Goal: Task Accomplishment & Management: Complete application form

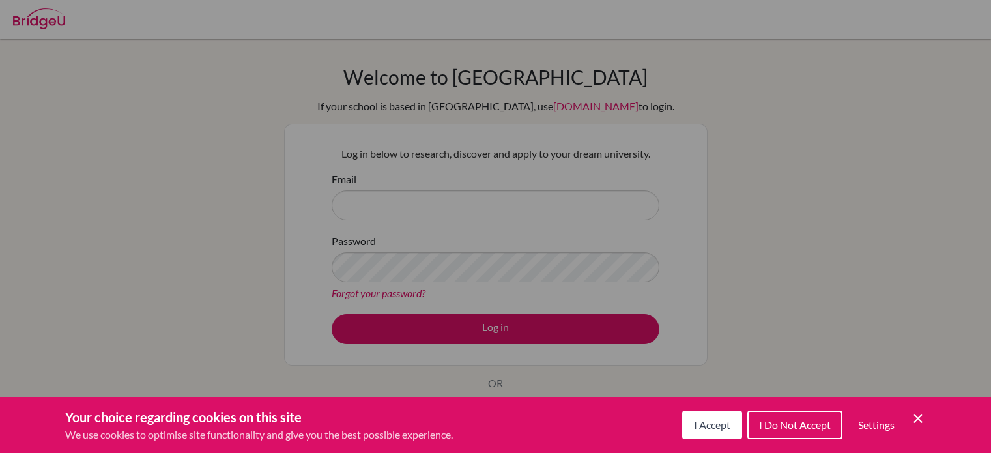
click at [706, 229] on div "Cookie Preferences" at bounding box center [495, 226] width 991 height 453
click at [919, 420] on icon "Save and close" at bounding box center [918, 418] width 9 height 9
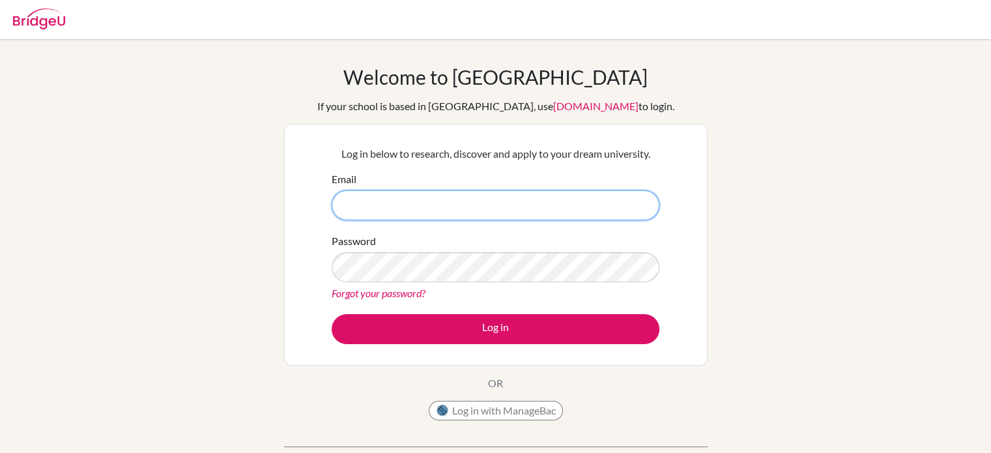
click at [475, 203] on input "Email" at bounding box center [496, 205] width 328 height 30
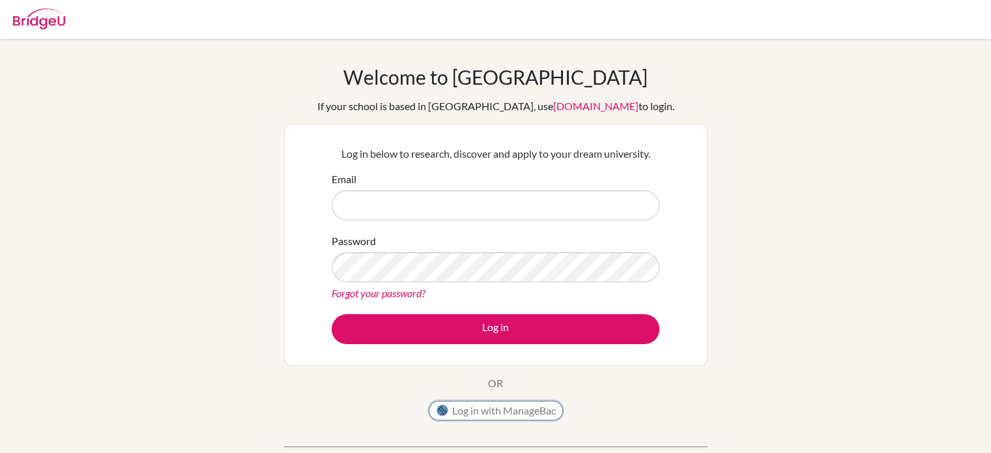
click at [446, 414] on img at bounding box center [442, 410] width 13 height 13
